Goal: Task Accomplishment & Management: Manage account settings

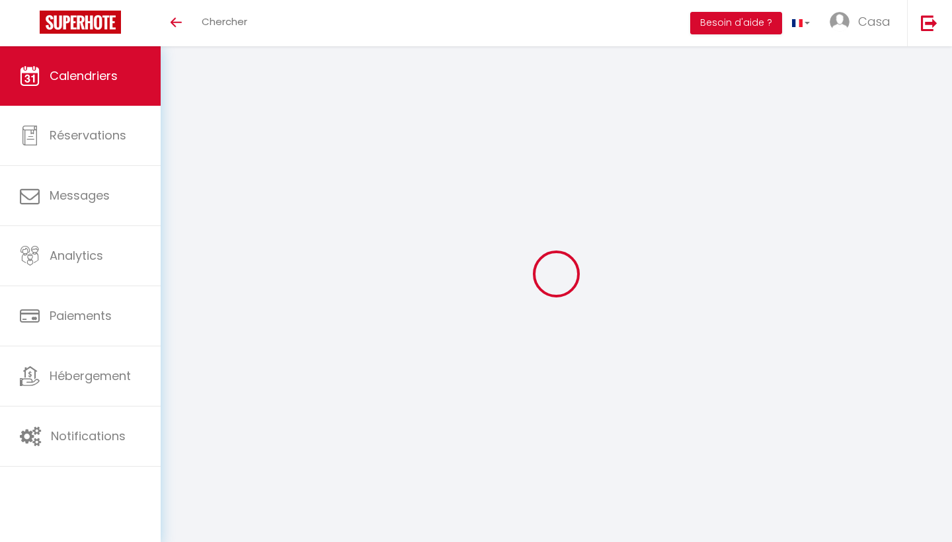
select select
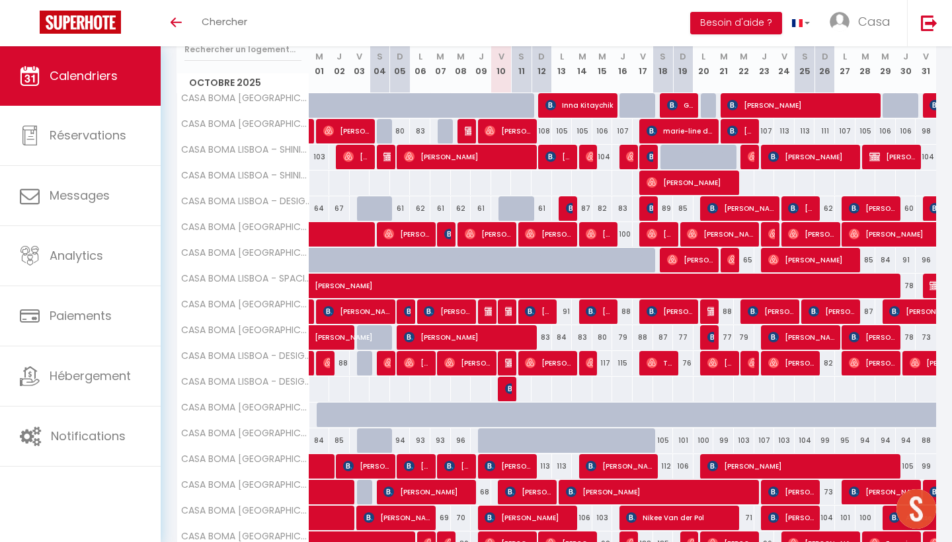
scroll to position [225, 0]
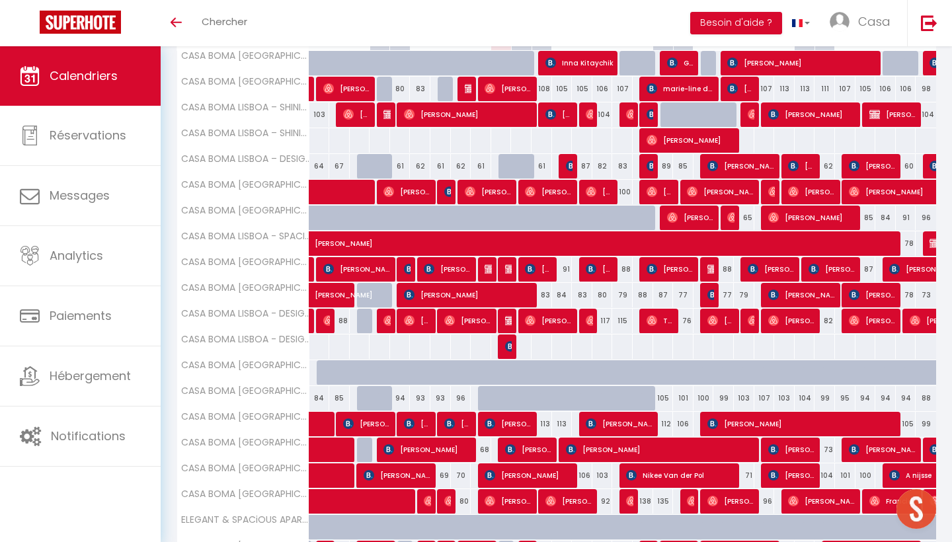
click at [514, 297] on span "[PERSON_NAME]" at bounding box center [469, 294] width 130 height 25
select select "OK"
select select "KO"
select select "0"
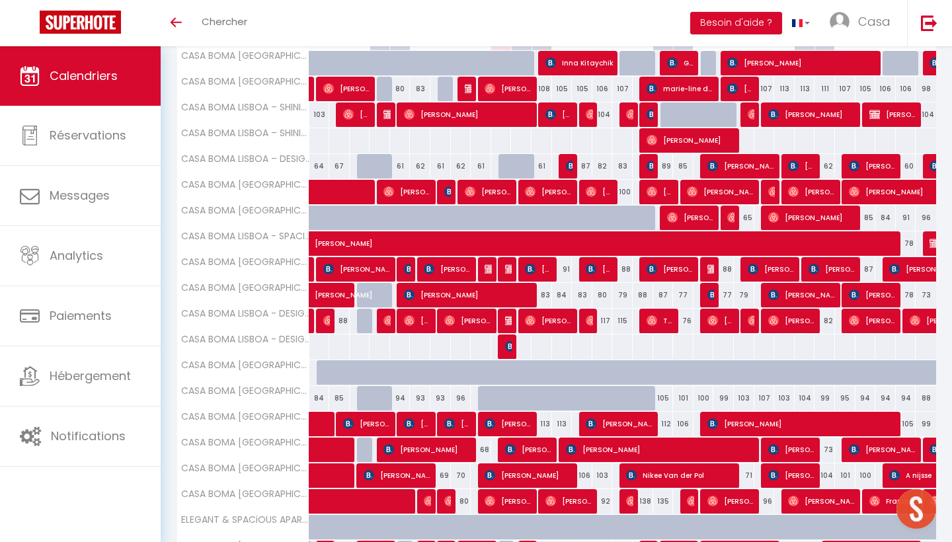
select select "1"
select select
